Goal: Navigation & Orientation: Find specific page/section

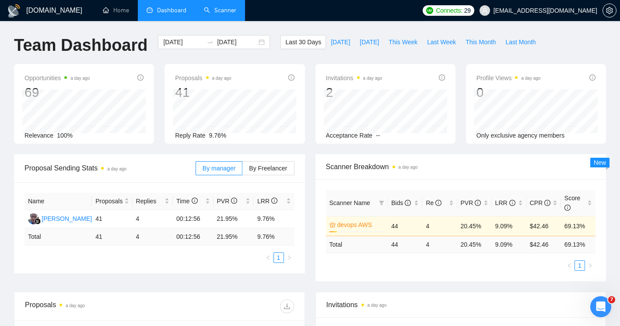
click at [221, 11] on link "Scanner" at bounding box center [220, 10] width 32 height 7
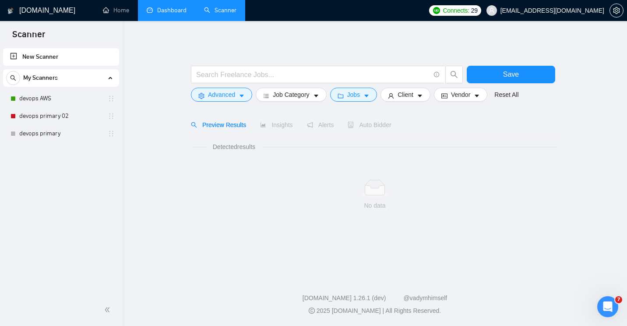
click at [159, 7] on link "Dashboard" at bounding box center [167, 10] width 40 height 7
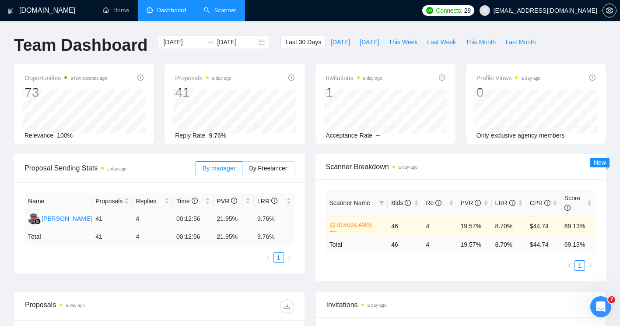
click at [135, 218] on td "4" at bounding box center [153, 219] width 40 height 18
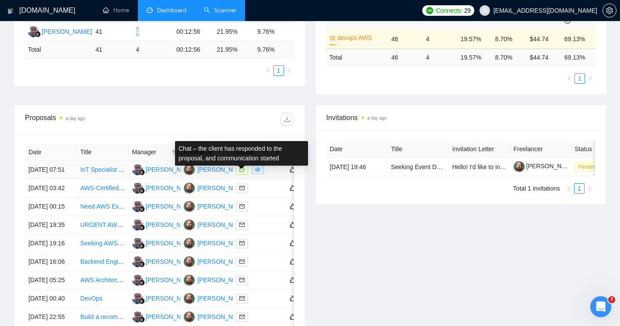
scroll to position [189, 0]
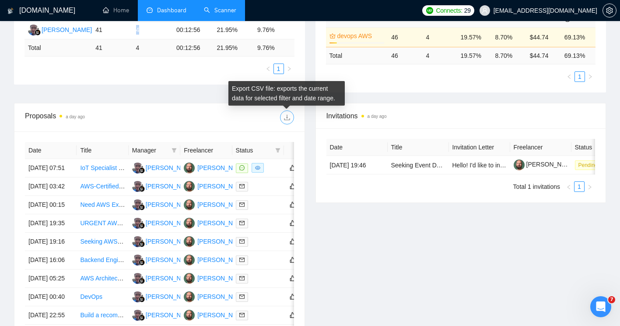
click at [287, 117] on icon "download" at bounding box center [287, 117] width 7 height 7
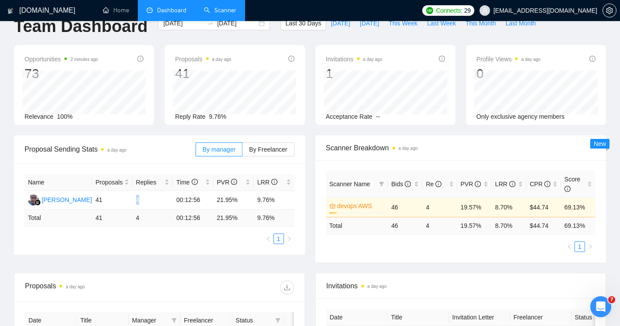
scroll to position [0, 0]
